Goal: Register for event/course

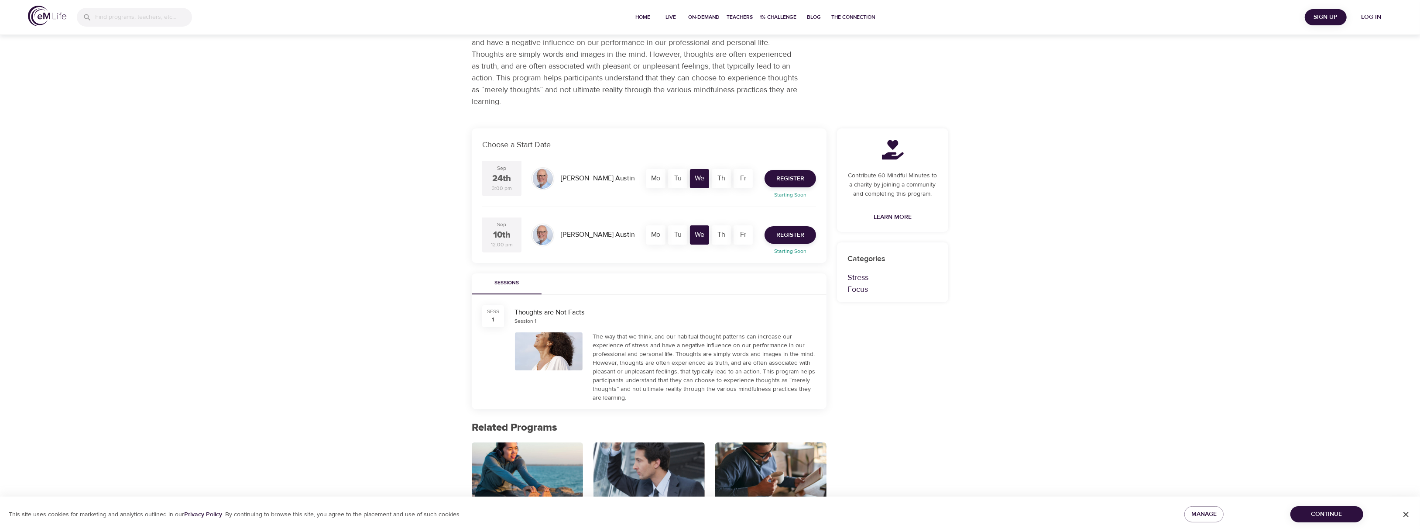
scroll to position [87, 0]
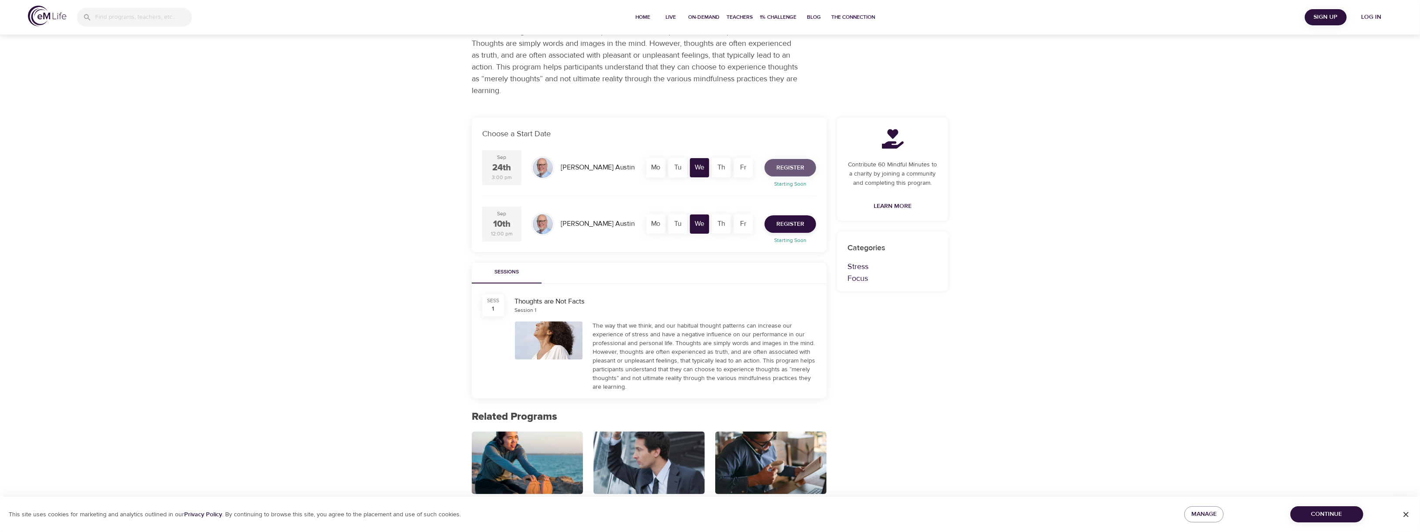
click at [790, 162] on span "Register" at bounding box center [790, 167] width 28 height 11
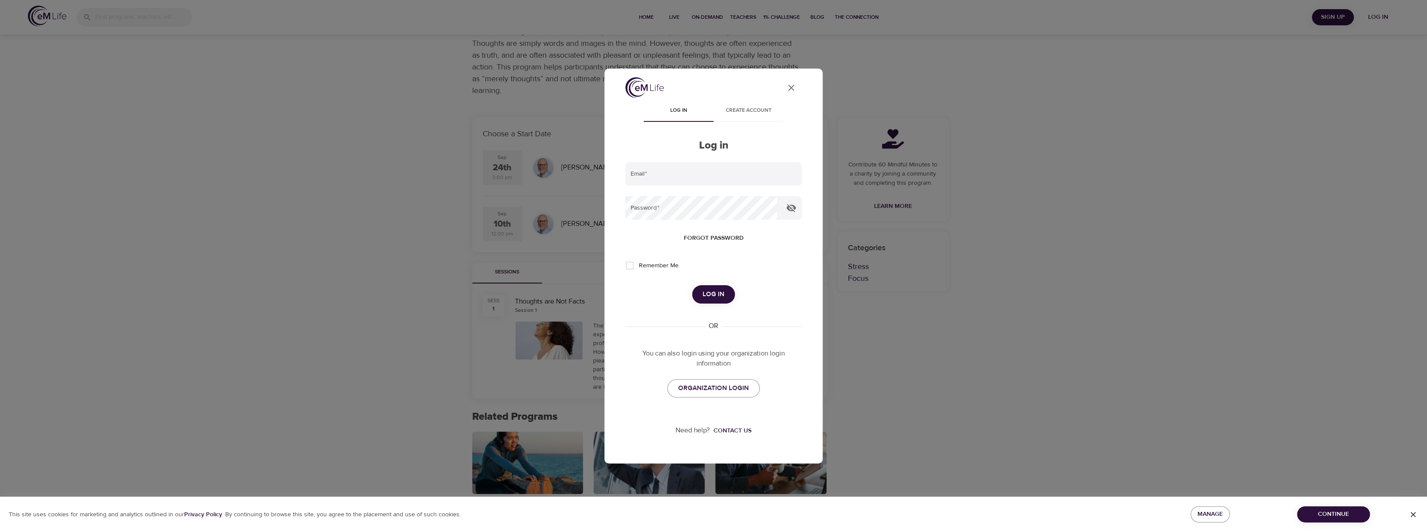
type input "[EMAIL_ADDRESS][US_STATE][DOMAIN_NAME]"
click at [722, 292] on span "Log in" at bounding box center [714, 293] width 22 height 11
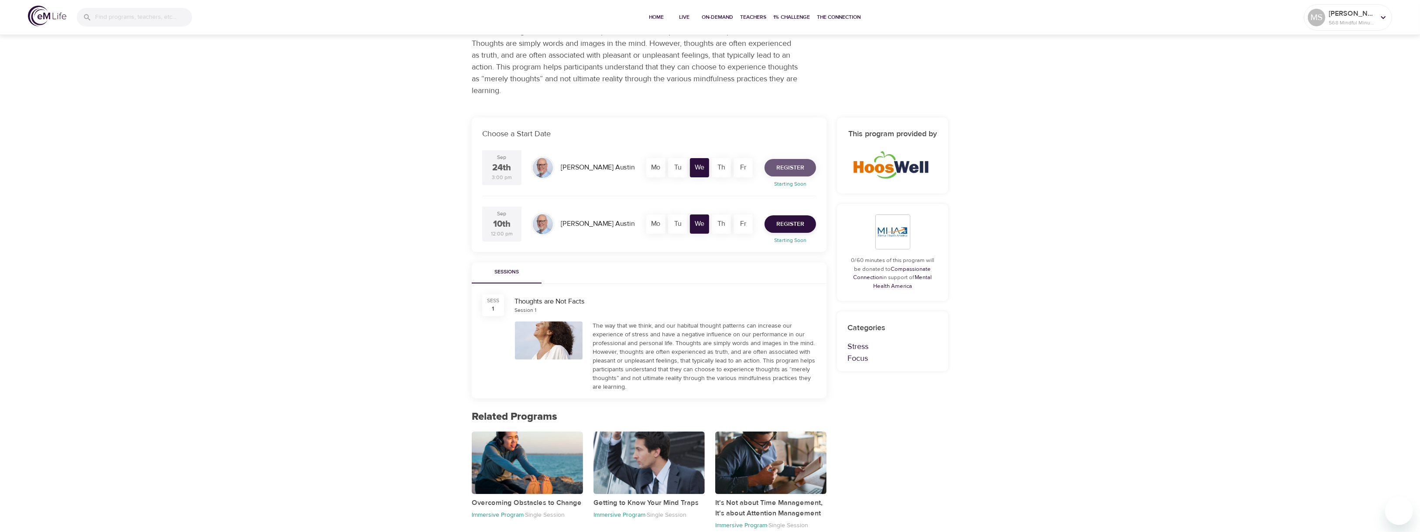
click at [793, 161] on button "Register" at bounding box center [790, 167] width 51 height 17
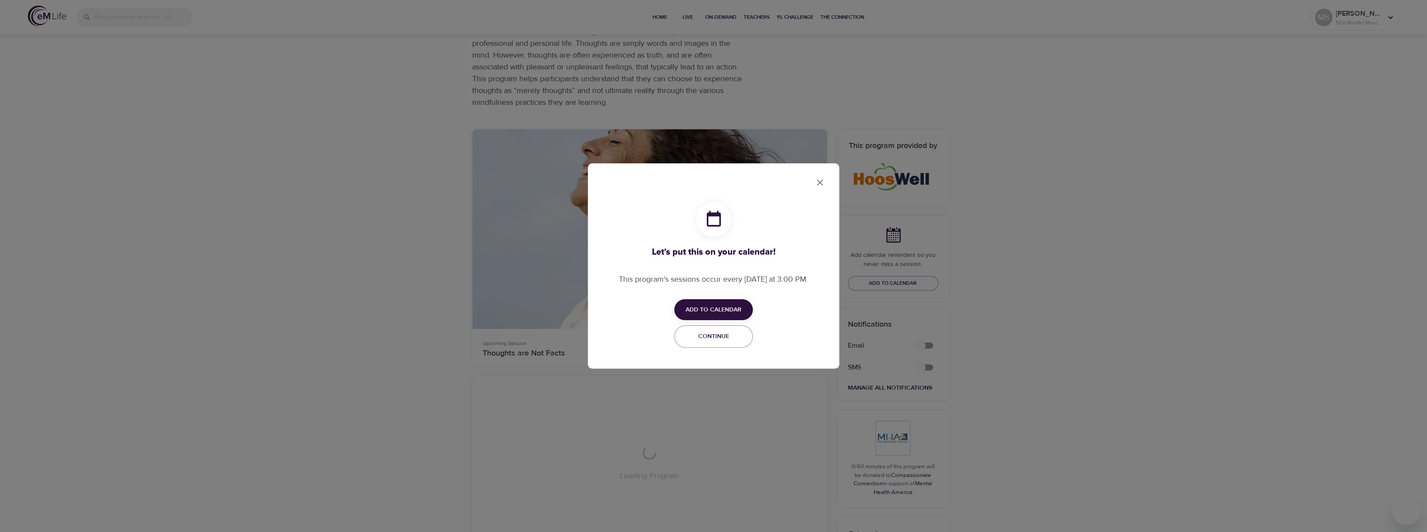
checkbox input "true"
click at [713, 307] on span "Add to Calendar" at bounding box center [714, 309] width 56 height 11
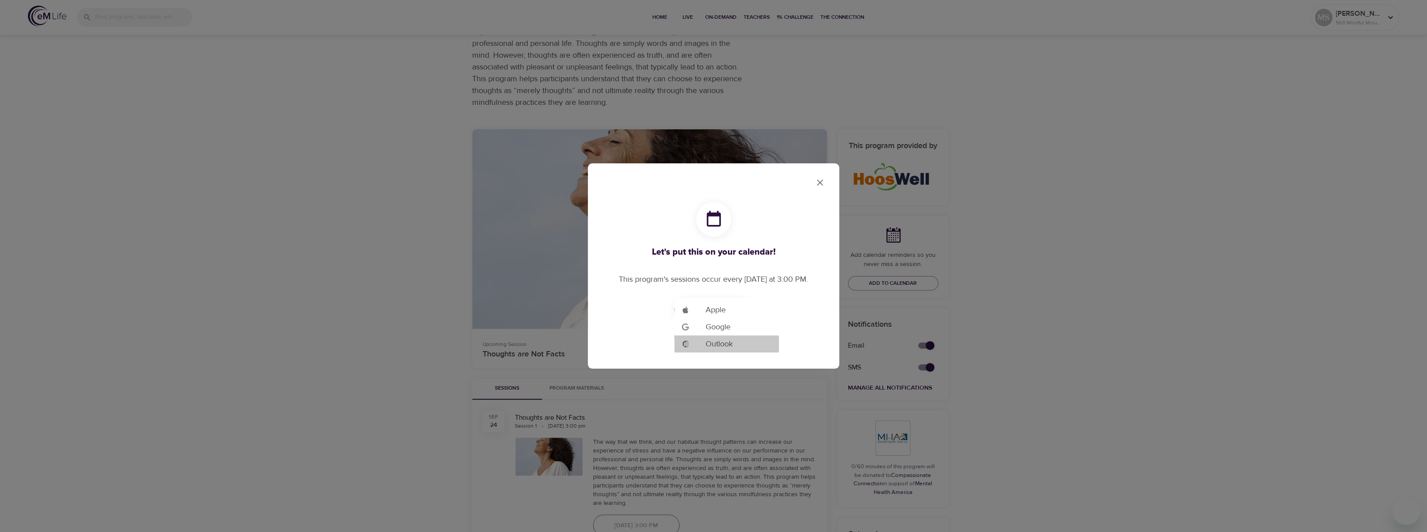
click at [717, 343] on span "Outlook" at bounding box center [719, 344] width 27 height 12
click at [818, 181] on div at bounding box center [713, 266] width 1427 height 532
click at [819, 181] on icon "close" at bounding box center [820, 182] width 6 height 6
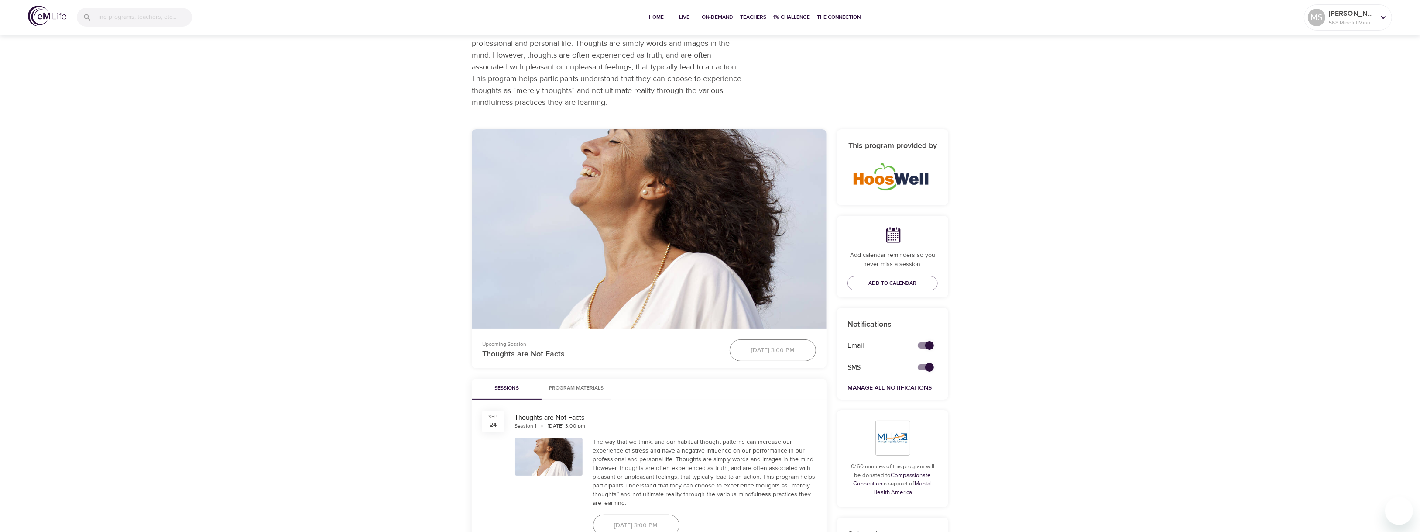
click at [743, 347] on div "[DATE] 3:00 pm" at bounding box center [772, 350] width 97 height 32
